Goal: Browse casually

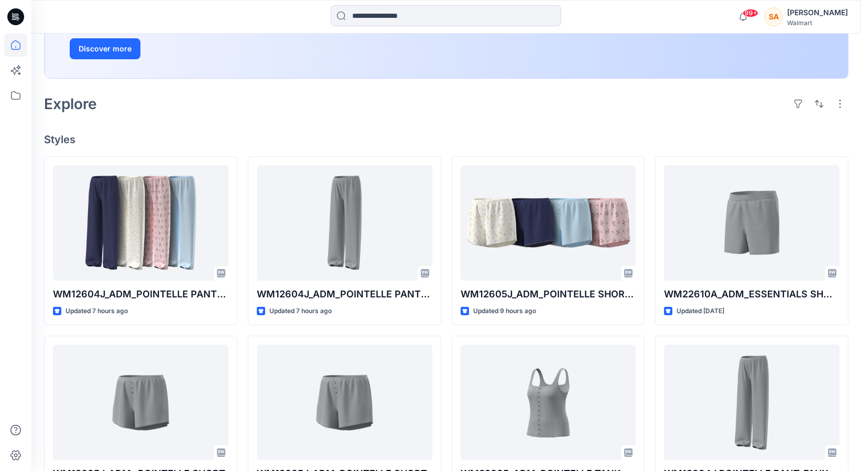
scroll to position [283, 0]
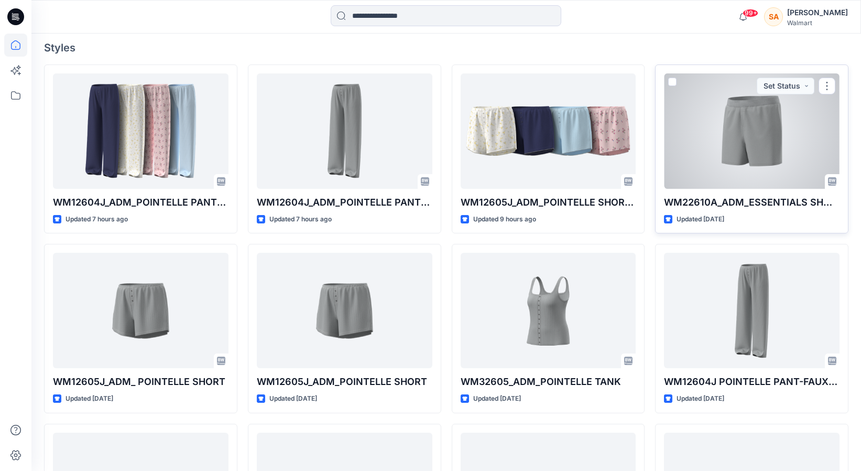
click at [695, 121] on div at bounding box center [752, 130] width 176 height 115
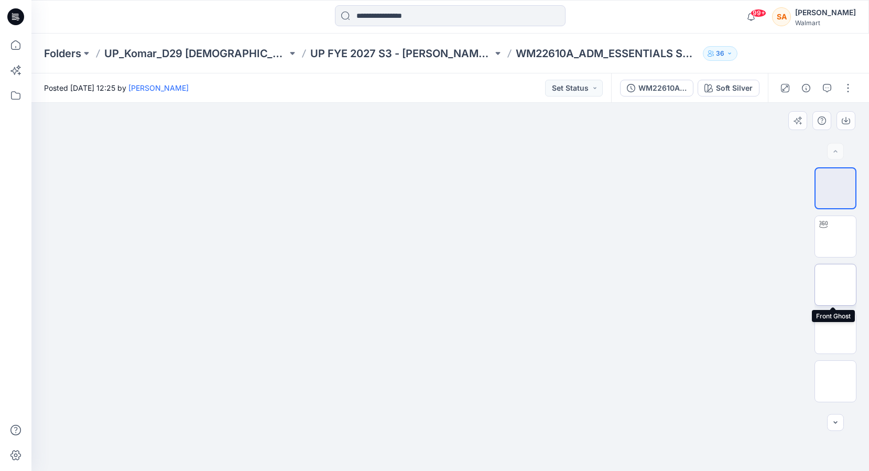
click at [835, 285] on img at bounding box center [835, 285] width 0 height 0
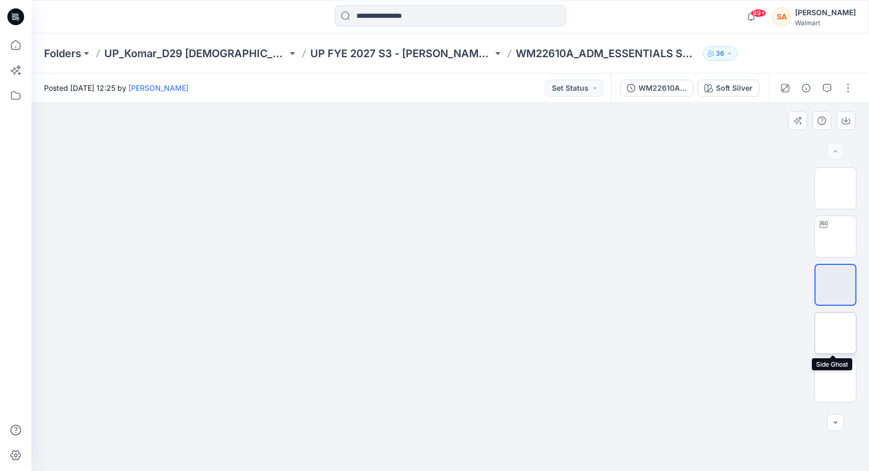
click at [835, 333] on img at bounding box center [835, 333] width 0 height 0
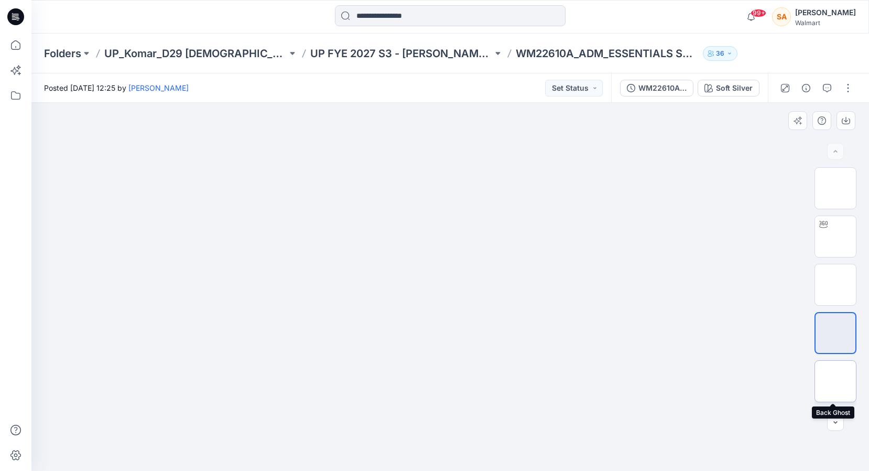
click at [835, 381] on img at bounding box center [835, 381] width 0 height 0
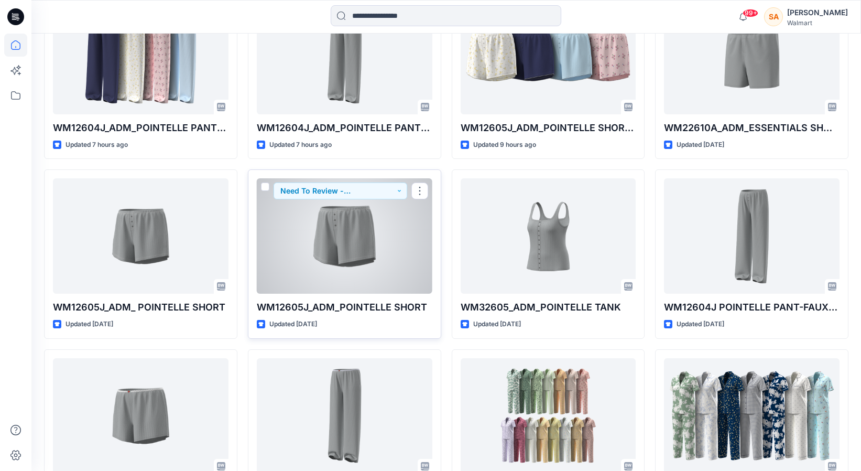
scroll to position [292, 0]
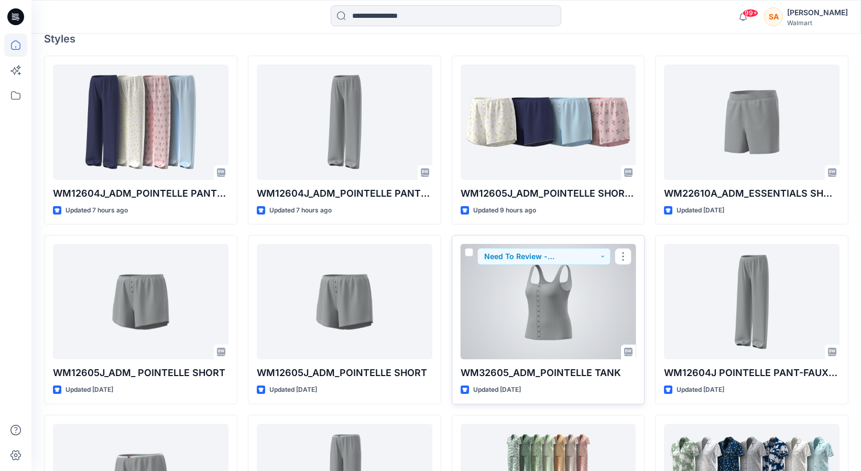
click at [543, 291] on div at bounding box center [549, 301] width 176 height 115
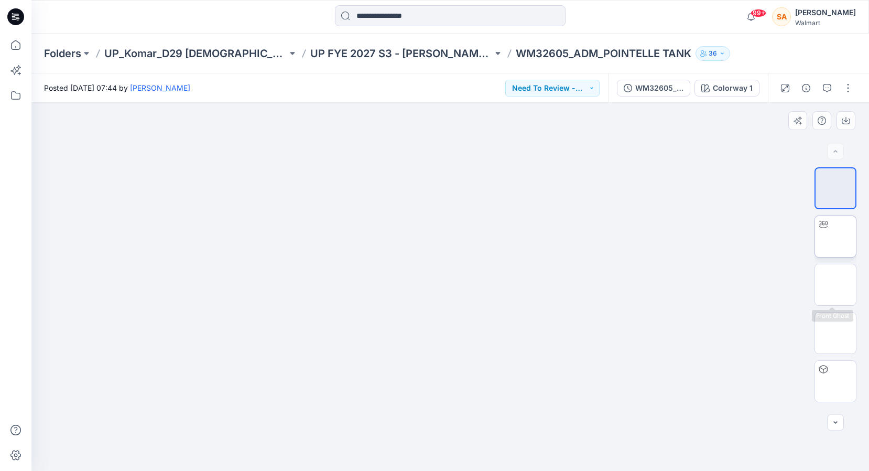
drag, startPoint x: 844, startPoint y: 280, endPoint x: 839, endPoint y: 243, distance: 37.6
click at [835, 285] on img at bounding box center [835, 285] width 0 height 0
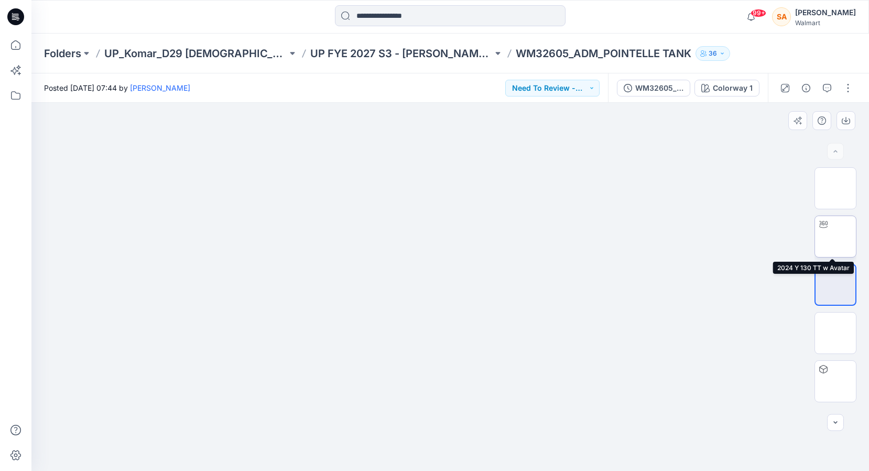
click at [835, 236] on img at bounding box center [835, 236] width 0 height 0
